Goal: Task Accomplishment & Management: Manage account settings

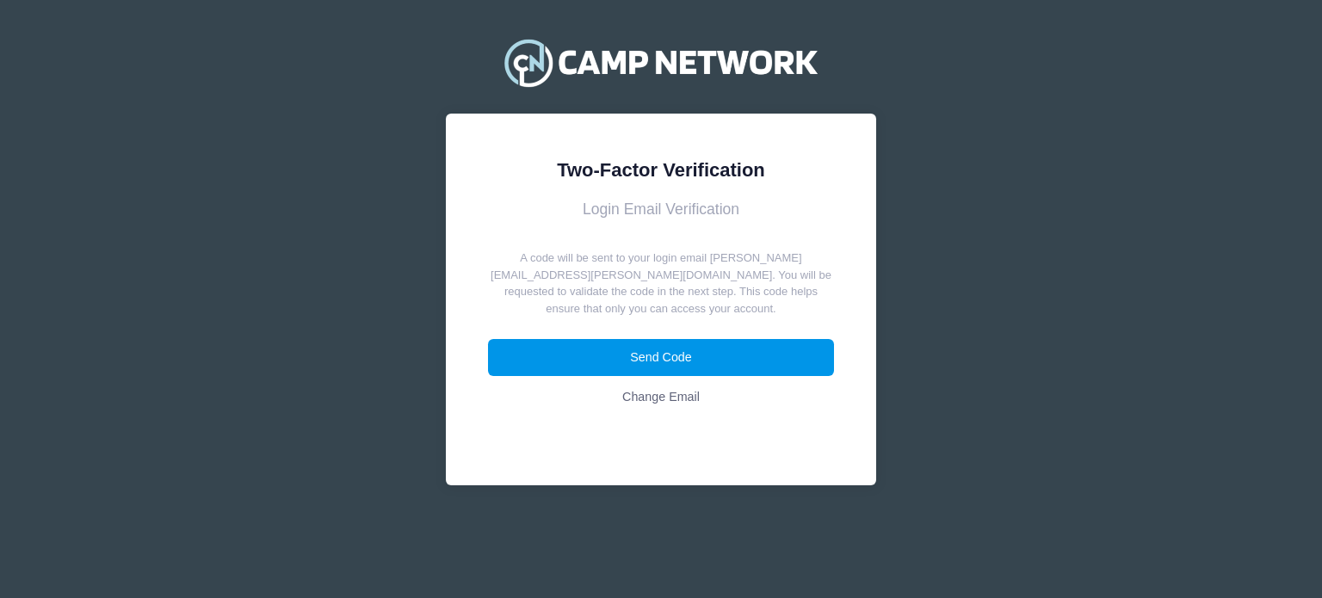
click at [625, 344] on button "Send Code" at bounding box center [661, 357] width 347 height 37
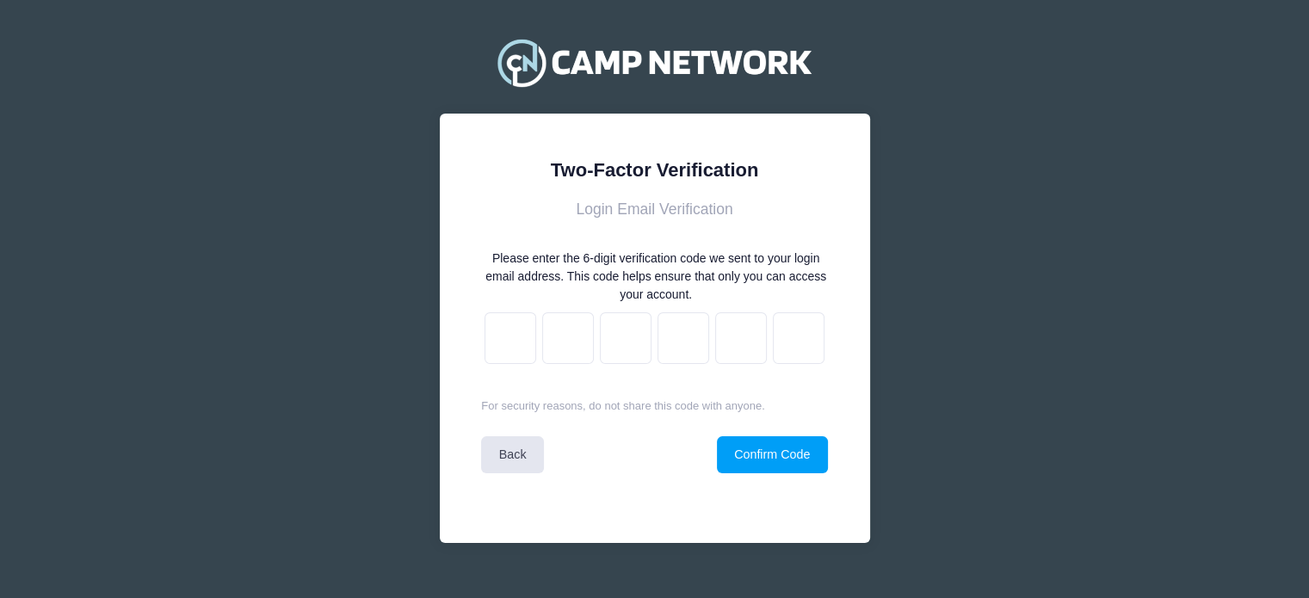
click at [510, 310] on div at bounding box center [654, 337] width 347 height 63
click at [517, 337] on input "text" at bounding box center [511, 338] width 52 height 52
paste input "7"
type input "0"
type input "6"
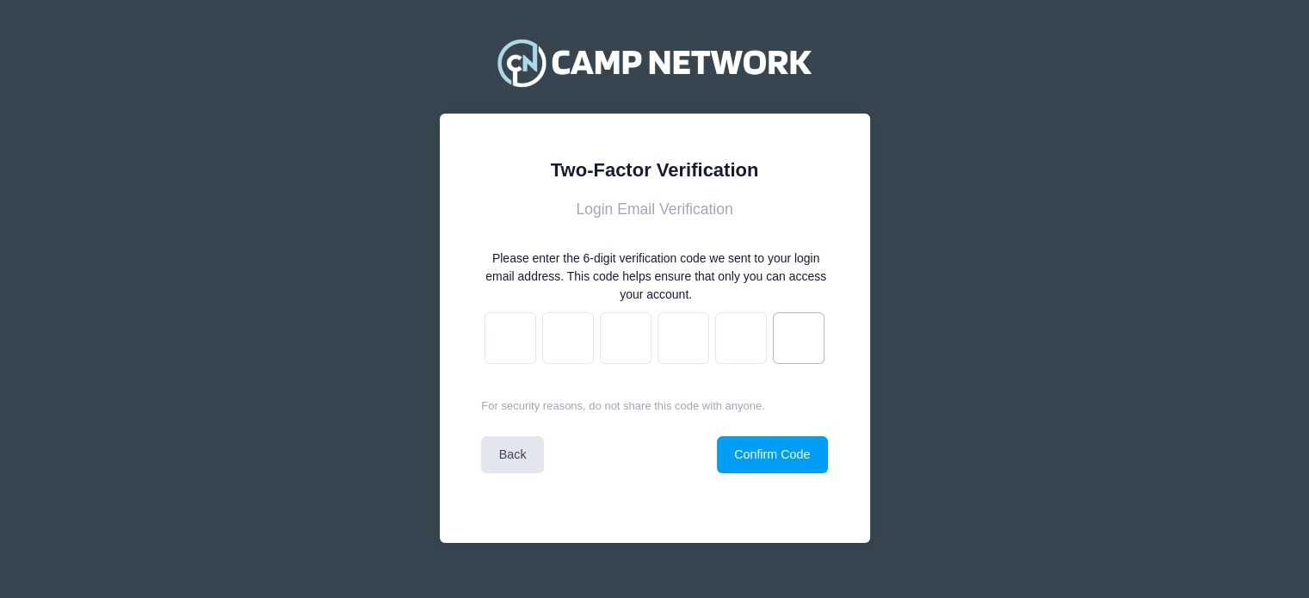
type input "8"
type input "e"
type input "6"
type input "7"
click at [762, 452] on button "Confirm Code" at bounding box center [772, 454] width 111 height 37
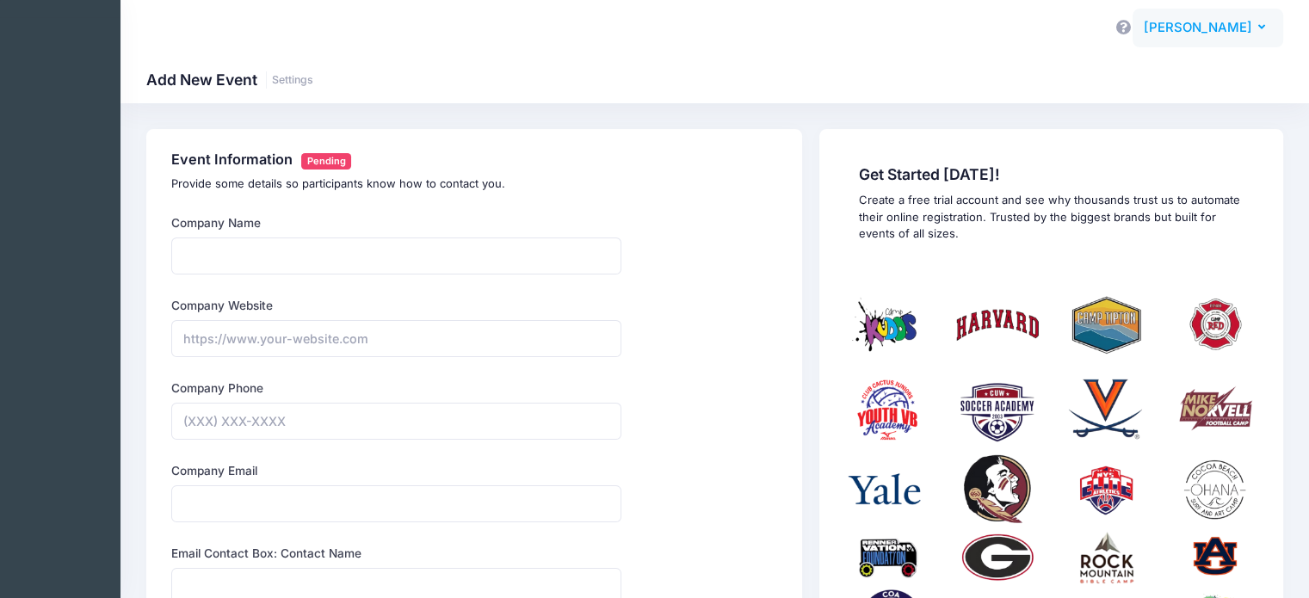
click at [1243, 23] on span "[PERSON_NAME]" at bounding box center [1198, 27] width 108 height 19
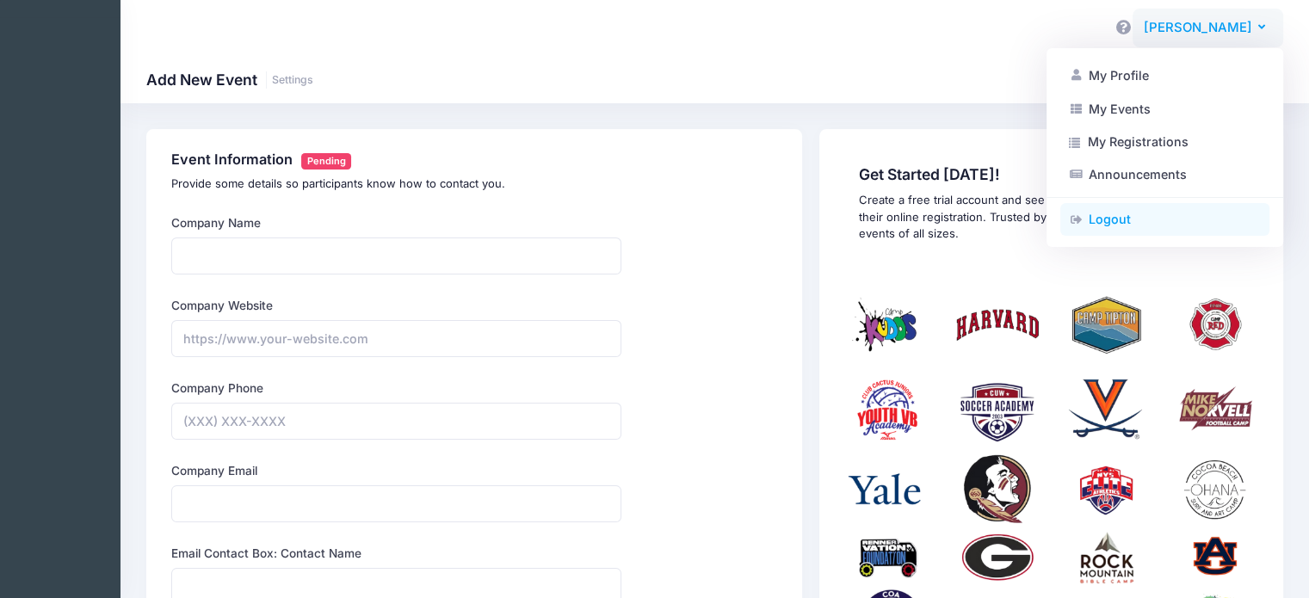
click at [1098, 220] on link "Logout" at bounding box center [1165, 219] width 209 height 33
